Goal: Task Accomplishment & Management: Use online tool/utility

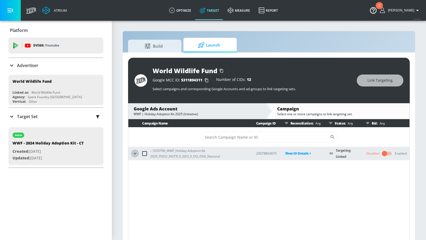
click at [133, 154] on icon "button" at bounding box center [134, 153] width 5 height 5
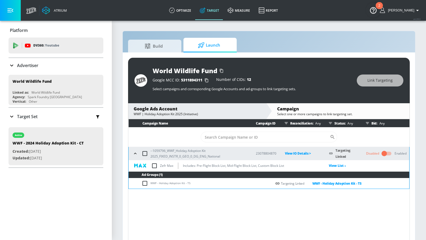
click at [383, 155] on input "checkbox" at bounding box center [384, 153] width 30 height 10
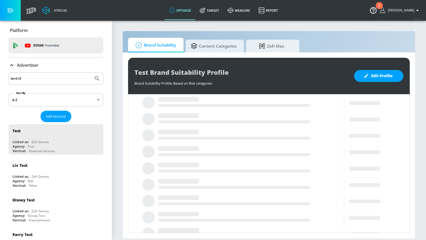
click at [91, 73] on button "Submit Search" at bounding box center [97, 79] width 12 height 12
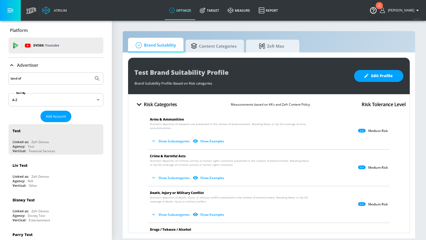
click at [38, 78] on input "land of" at bounding box center [51, 78] width 81 height 7
type input "land o"
click at [91, 73] on button "Submit Search" at bounding box center [97, 79] width 12 height 12
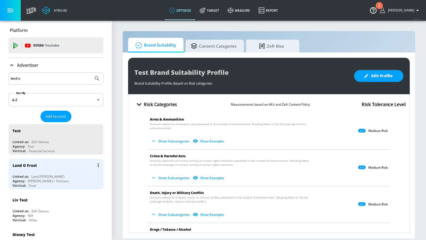
click at [53, 171] on div "Land O Frost Linked as: Land [PERSON_NAME] Agency: [PERSON_NAME] + Partners Ver…" at bounding box center [56, 174] width 95 height 30
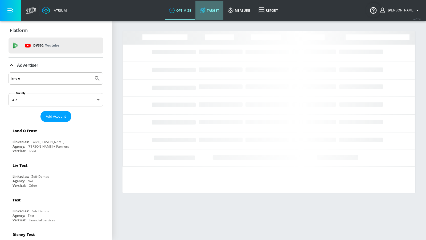
click at [218, 12] on link "Target" at bounding box center [209, 10] width 28 height 19
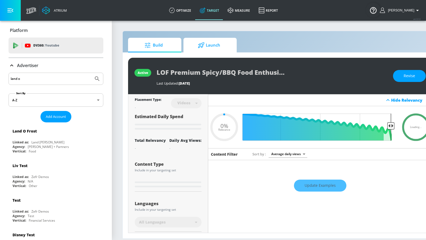
type input "0.05"
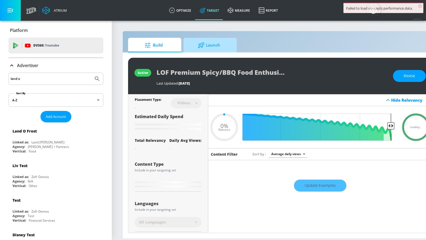
click at [209, 45] on span "Launch" at bounding box center [209, 45] width 40 height 13
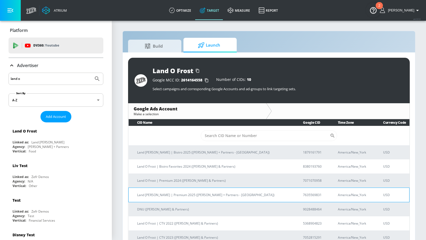
click at [190, 193] on p "Land [PERSON_NAME] | Premium 2025 ([PERSON_NAME] + Partners - [GEOGRAPHIC_DATA])" at bounding box center [213, 195] width 153 height 6
